Goal: Information Seeking & Learning: Find specific page/section

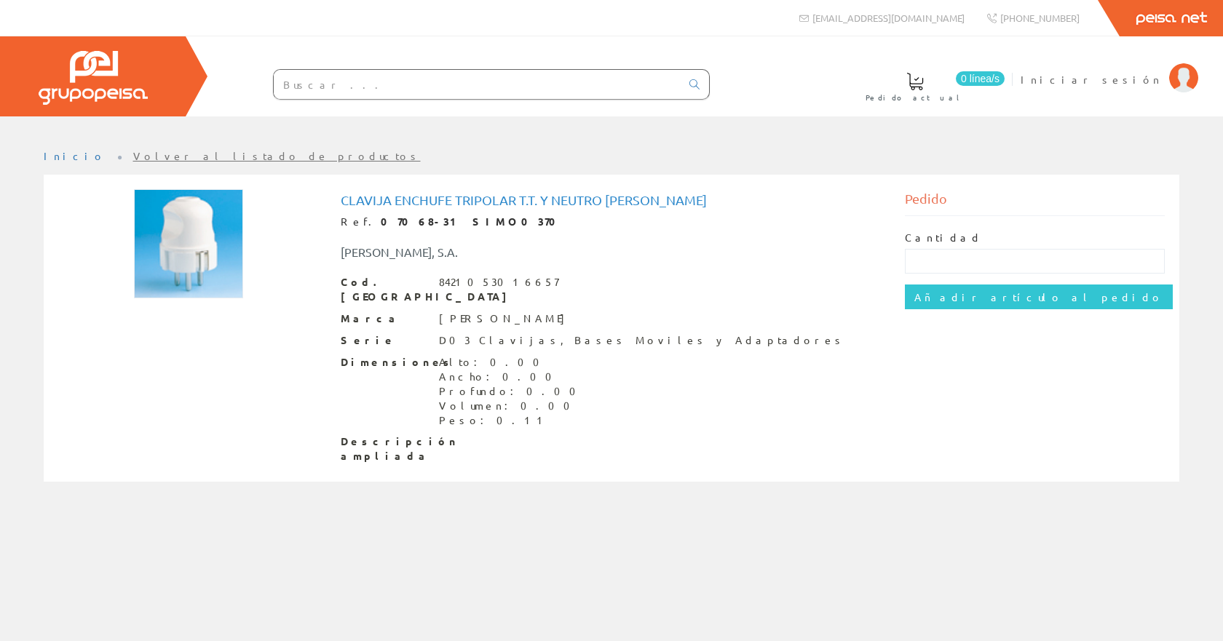
click at [832, 140] on div "Inicio Volver al listado de productos Clavija enchufe tripolar t.t. y neutro si…" at bounding box center [611, 324] width 1223 height 373
click at [105, 69] on img at bounding box center [93, 78] width 109 height 54
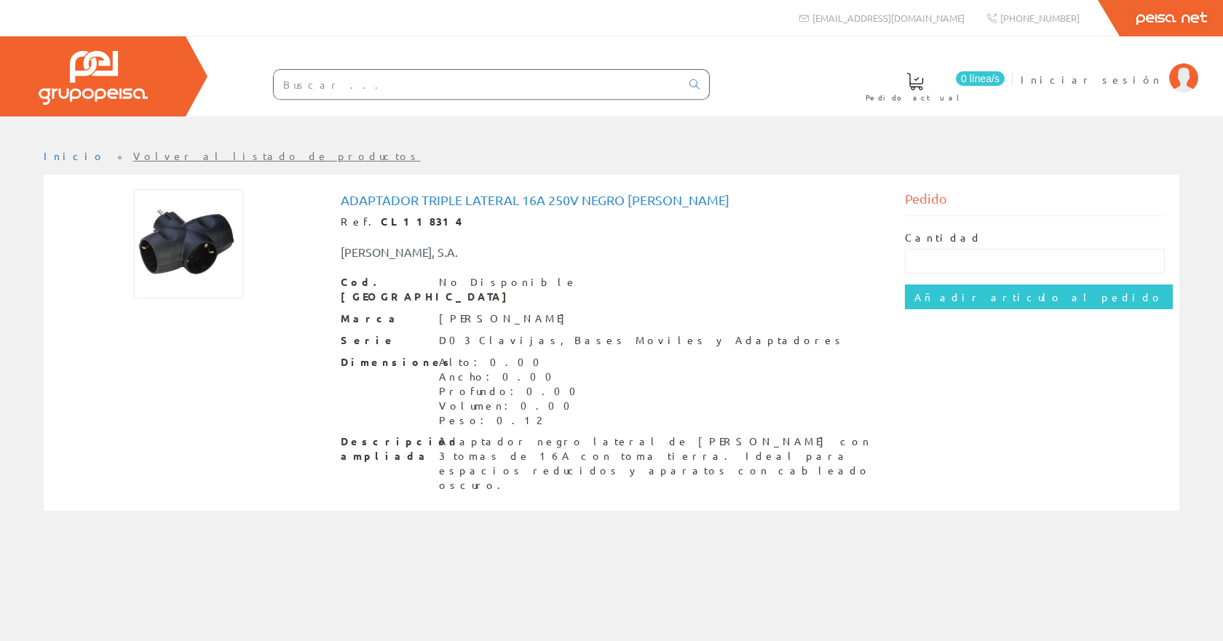
click at [166, 233] on img at bounding box center [188, 243] width 109 height 109
click at [160, 256] on img at bounding box center [188, 243] width 109 height 109
click at [218, 246] on img at bounding box center [188, 243] width 109 height 109
click at [168, 246] on img at bounding box center [188, 243] width 109 height 109
click at [196, 237] on img at bounding box center [188, 243] width 109 height 109
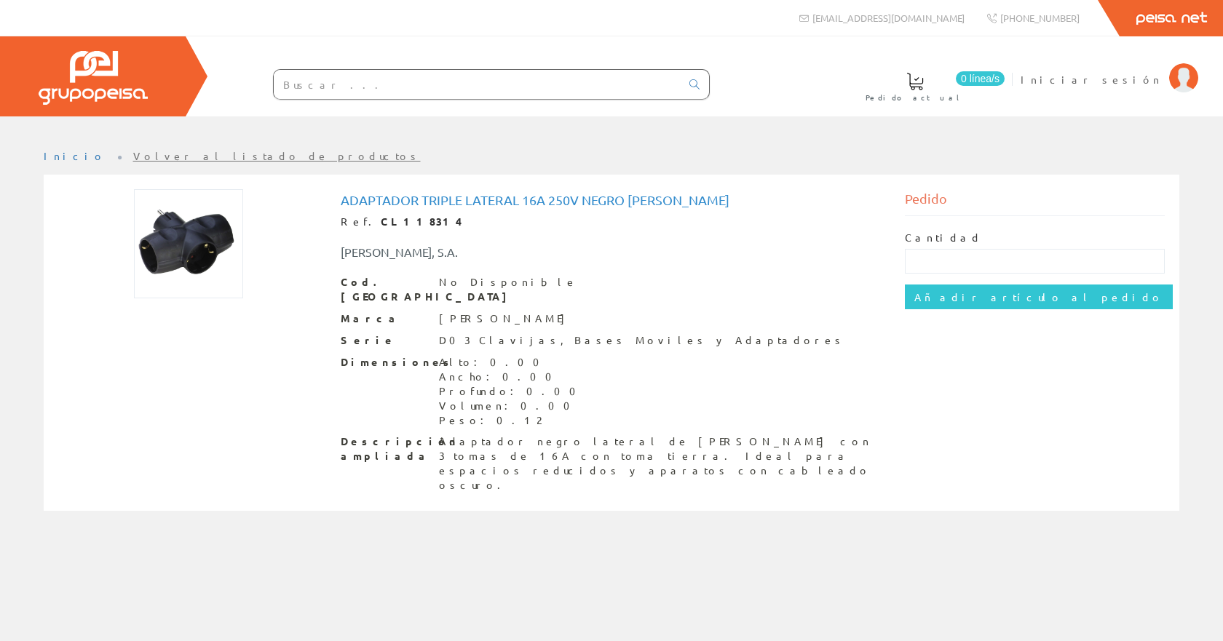
click at [153, 215] on img at bounding box center [188, 243] width 109 height 109
drag, startPoint x: 414, startPoint y: 221, endPoint x: 392, endPoint y: 219, distance: 21.9
click at [392, 219] on div "Ref. CL118314" at bounding box center [612, 222] width 542 height 15
click at [684, 254] on div "[PERSON_NAME], S.A." at bounding box center [612, 244] width 564 height 31
click at [556, 224] on div "Ref. CL118314" at bounding box center [612, 222] width 542 height 15
